Goal: Check status: Check status

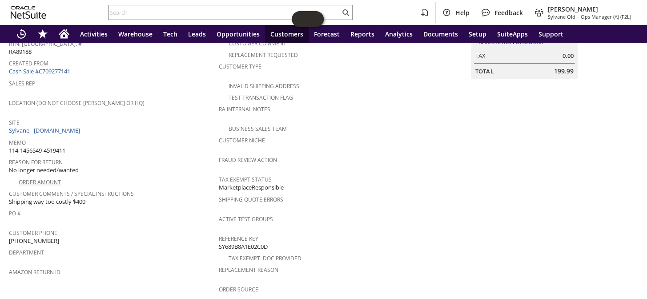
scroll to position [71, 0]
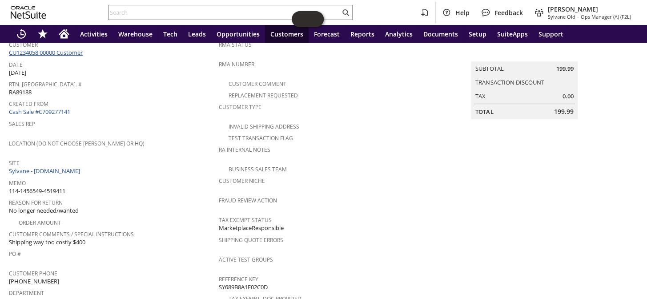
click at [68, 51] on link "CU1234058 00000 Customer" at bounding box center [47, 53] width 76 height 8
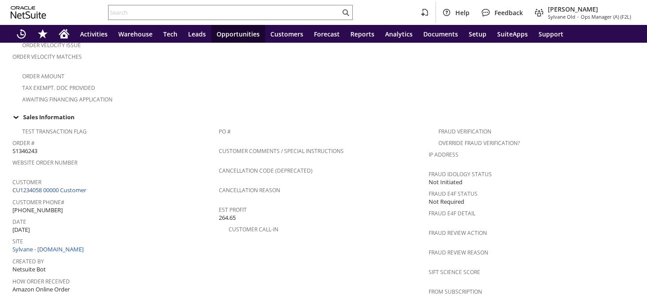
scroll to position [594, 0]
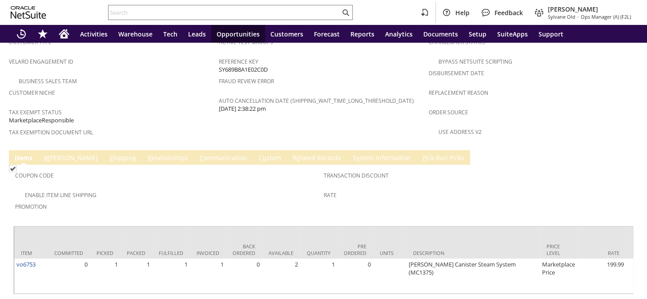
click at [107, 154] on link "S hipping" at bounding box center [122, 159] width 31 height 10
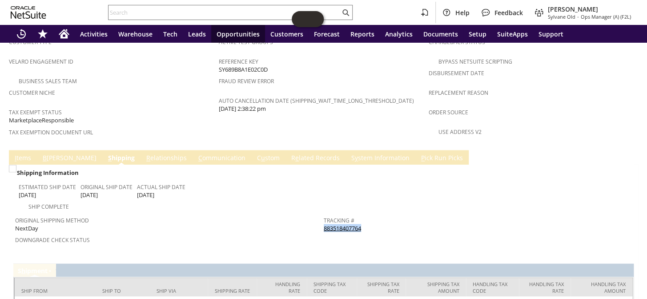
drag, startPoint x: 369, startPoint y: 186, endPoint x: 320, endPoint y: 189, distance: 49.1
click at [324, 214] on div "Tracking # 883518407764" at bounding box center [476, 223] width 304 height 19
copy link "883518407764"
click at [258, 200] on div "Ship Complete" at bounding box center [171, 205] width 305 height 11
drag, startPoint x: 134, startPoint y: 156, endPoint x: 157, endPoint y: 155, distance: 22.3
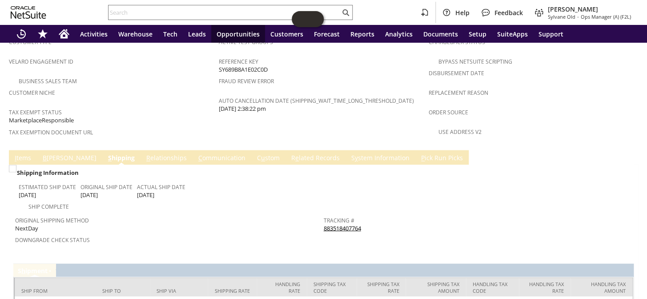
click at [157, 178] on td "Estimated Ship Date 8/12/2025 Original Ship Date 8/12/2025 Actual Ship Date 8/1…" at bounding box center [171, 189] width 305 height 22
click at [169, 180] on div "Actual Ship Date 8/12/2025" at bounding box center [161, 189] width 49 height 19
drag, startPoint x: 160, startPoint y: 156, endPoint x: 134, endPoint y: 157, distance: 26.3
click at [134, 178] on td "Estimated Ship Date 8/12/2025 Original Ship Date 8/12/2025 Actual Ship Date 8/1…" at bounding box center [171, 189] width 305 height 22
click at [138, 190] on span "8/12/2025" at bounding box center [145, 194] width 17 height 8
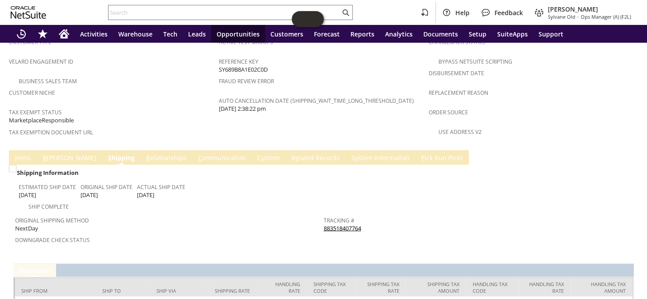
click at [138, 190] on span "8/12/2025" at bounding box center [145, 194] width 17 height 8
drag, startPoint x: 163, startPoint y: 155, endPoint x: 137, endPoint y: 155, distance: 25.4
click at [137, 180] on div "Actual Ship Date 8/12/2025" at bounding box center [161, 189] width 49 height 19
click at [151, 190] on span "8/12/2025" at bounding box center [145, 194] width 17 height 8
drag, startPoint x: 169, startPoint y: 156, endPoint x: 136, endPoint y: 156, distance: 32.5
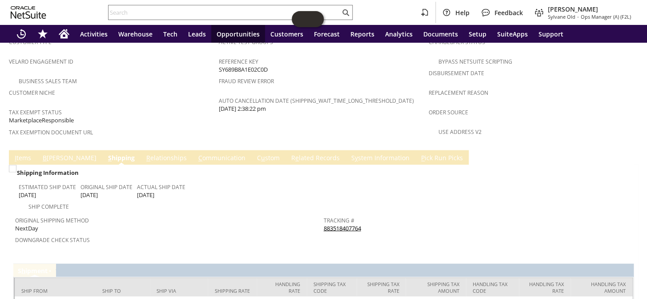
click at [137, 180] on div "Actual Ship Date 8/12/2025" at bounding box center [161, 189] width 49 height 19
copy span "8/12/2025"
click at [280, 233] on span "Downgrade Check Status" at bounding box center [167, 238] width 304 height 10
drag, startPoint x: 366, startPoint y: 186, endPoint x: 321, endPoint y: 190, distance: 45.1
click at [324, 214] on div "Tracking # 883518407764" at bounding box center [476, 223] width 304 height 19
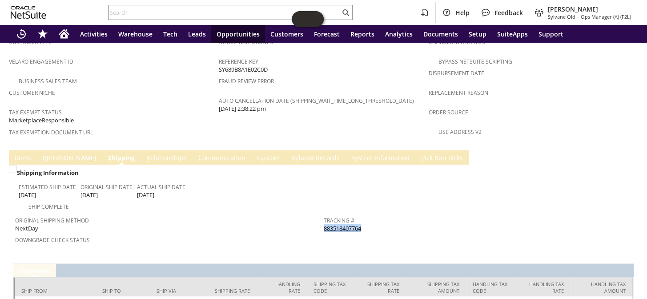
copy link "883518407764"
click at [166, 16] on input "text" at bounding box center [225, 12] width 232 height 11
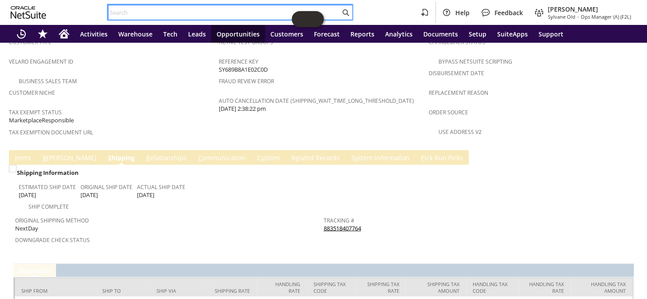
paste input "S1351505"
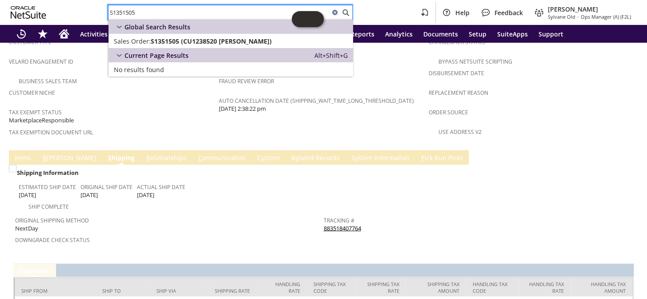
type input "S1351505"
click at [207, 31] on div "Global Search Results" at bounding box center [231, 27] width 245 height 14
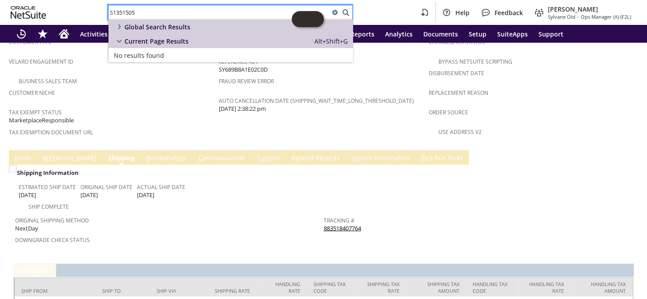
click at [168, 16] on input "S1351505" at bounding box center [219, 12] width 221 height 11
click at [141, 13] on input "S1351505" at bounding box center [219, 12] width 221 height 11
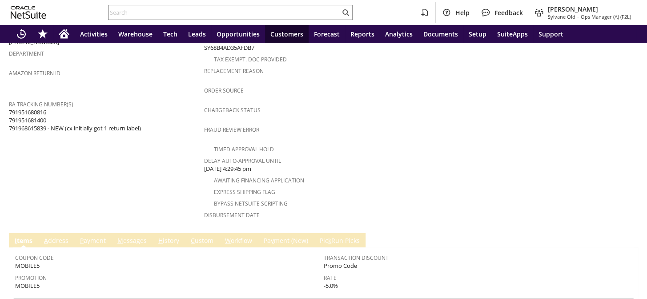
scroll to position [306, 0]
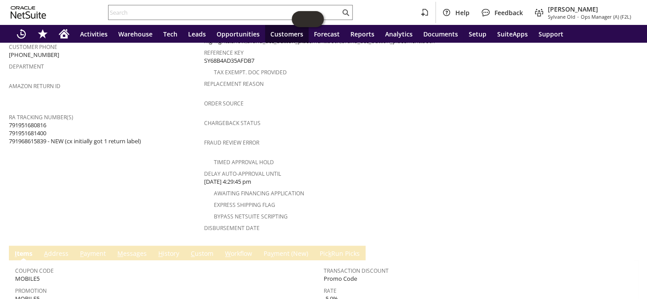
click at [32, 124] on span "791951680816 791951681400 791968615839 - NEW (cx initially got 1 return label)" at bounding box center [75, 133] width 132 height 24
copy span "791968615839"
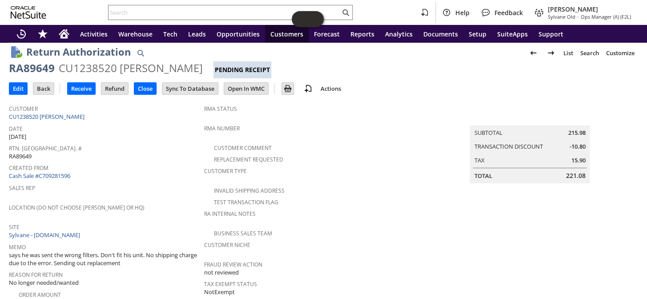
scroll to position [0, 0]
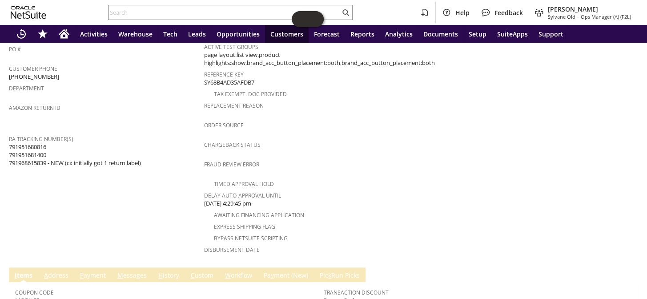
scroll to position [243, 0]
